Goal: Task Accomplishment & Management: Manage account settings

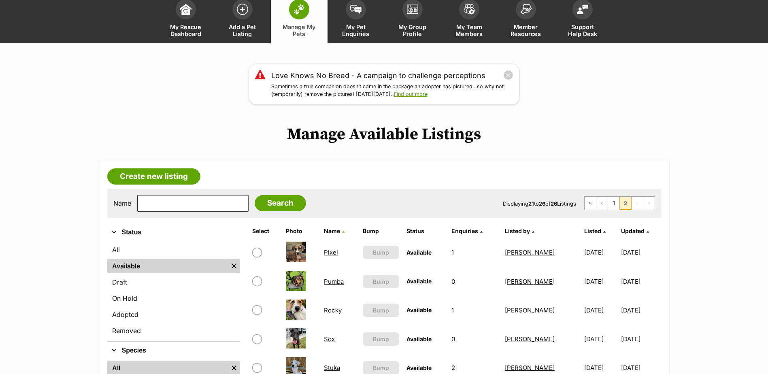
scroll to position [122, 0]
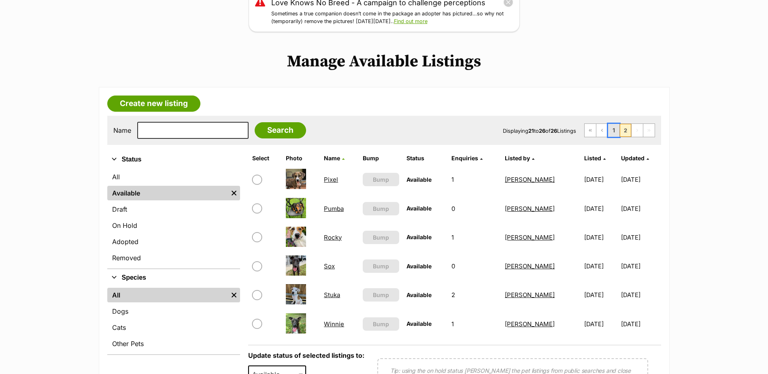
click at [616, 132] on link "1" at bounding box center [613, 130] width 11 height 13
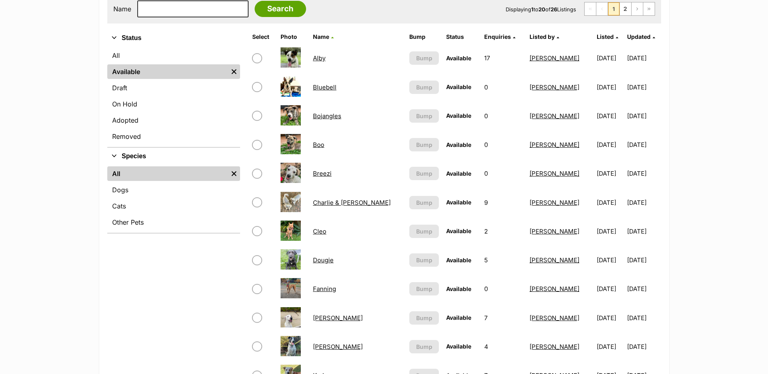
click at [329, 260] on link "Dougie" at bounding box center [323, 260] width 21 height 8
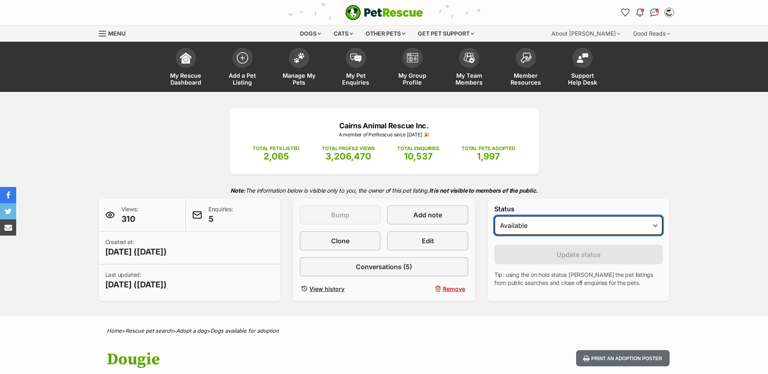
click at [562, 225] on select "Draft - not available as listing has enquires Available On hold Adopted" at bounding box center [579, 225] width 169 height 19
select select "on_hold"
click at [495, 216] on select "Draft - not available as listing has enquires Available On hold Adopted" at bounding box center [579, 225] width 169 height 19
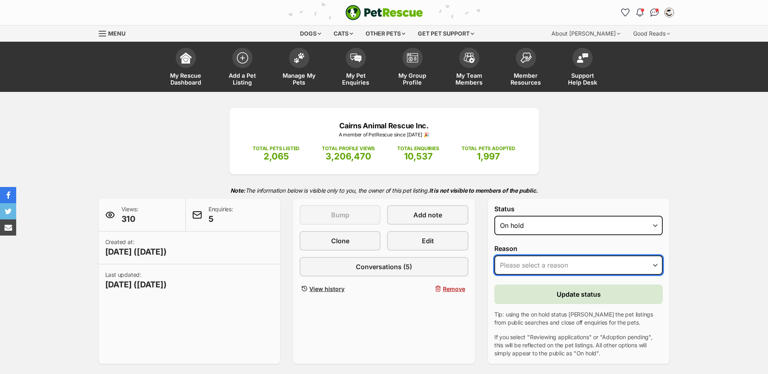
click at [540, 266] on select "Please select a reason Medical reasons Reviewing applications Adoption pending …" at bounding box center [579, 265] width 169 height 19
select select "reviewing_applications"
click at [495, 256] on select "Please select a reason Medical reasons Reviewing applications Adoption pending …" at bounding box center [579, 265] width 169 height 19
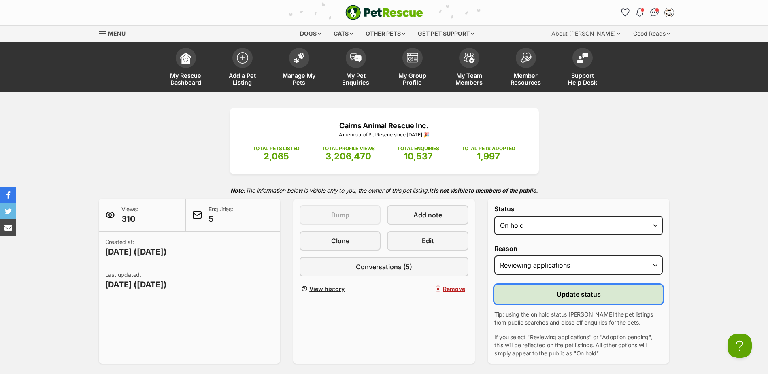
click at [545, 296] on button "Update status" at bounding box center [579, 294] width 169 height 19
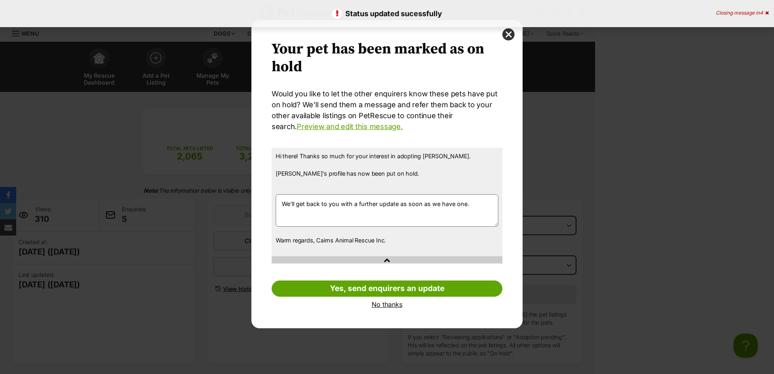
click at [378, 304] on link "No thanks" at bounding box center [387, 304] width 231 height 7
